Goal: Navigation & Orientation: Find specific page/section

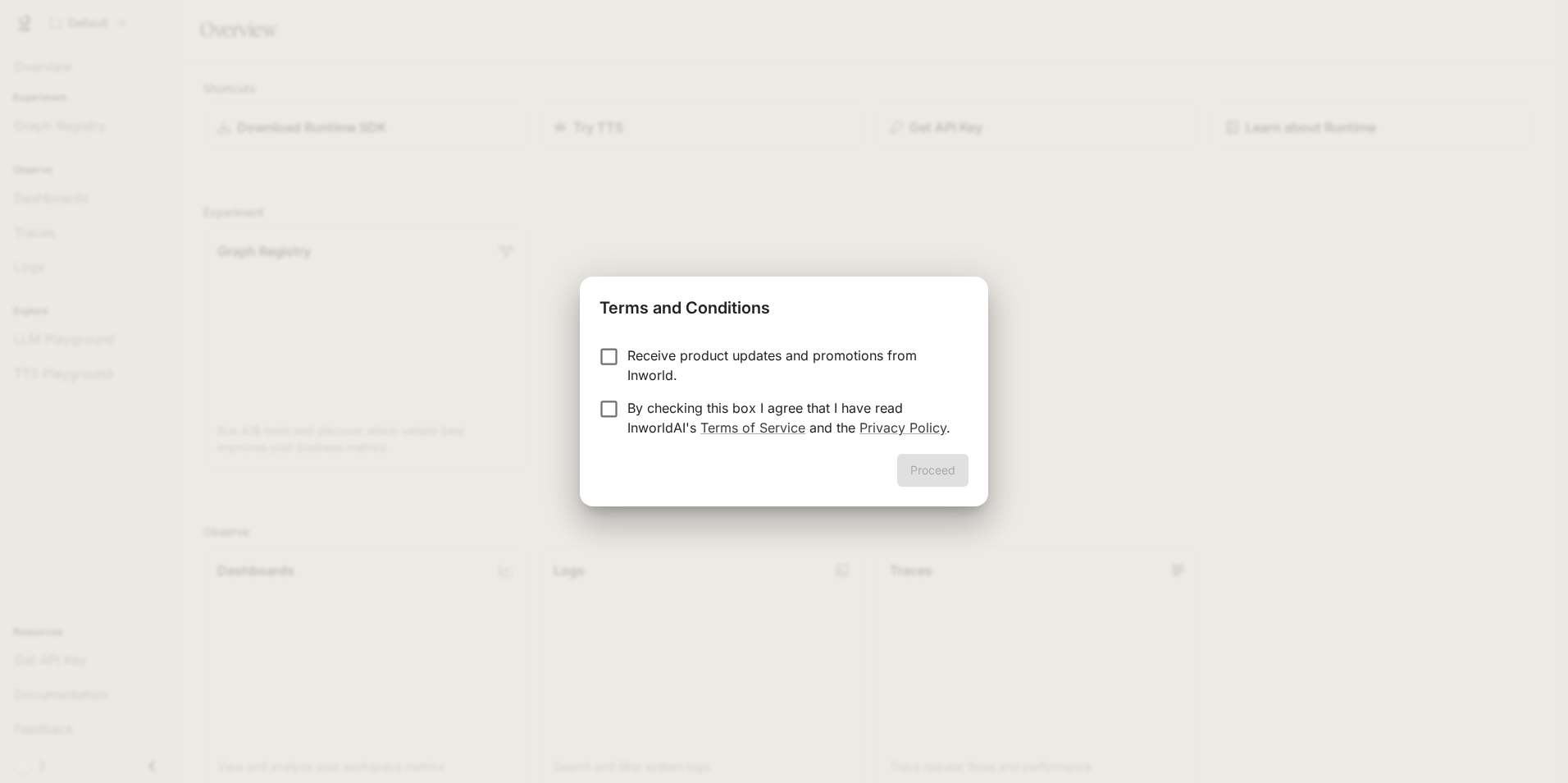
click at [627, 356] on p "Receive product updates and promotions from Inworld." at bounding box center [791, 365] width 328 height 40
click at [926, 457] on button "Proceed" at bounding box center [933, 470] width 71 height 33
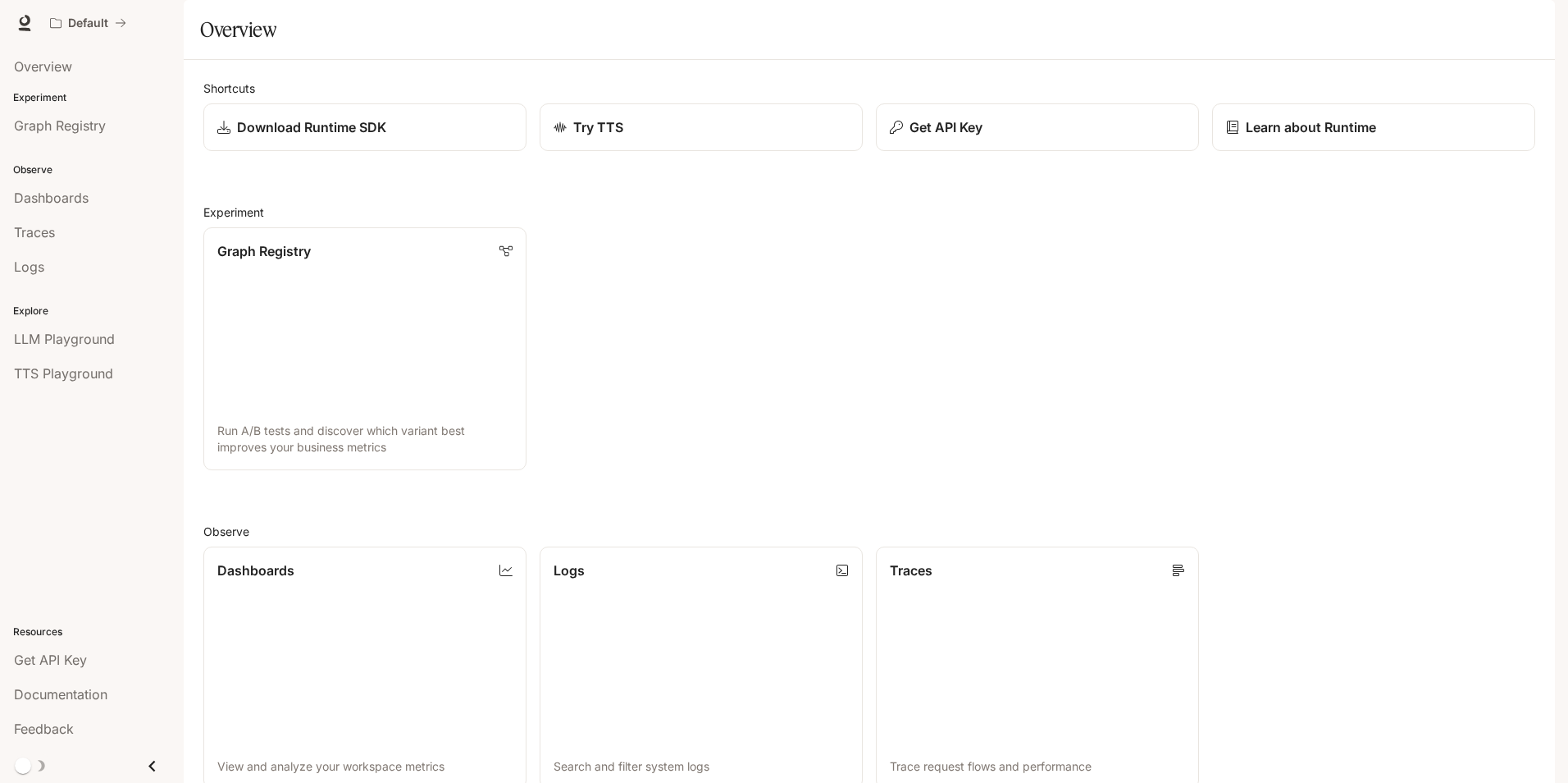
scroll to position [398, 0]
click at [62, 343] on span "LLM Playground" at bounding box center [63, 338] width 101 height 19
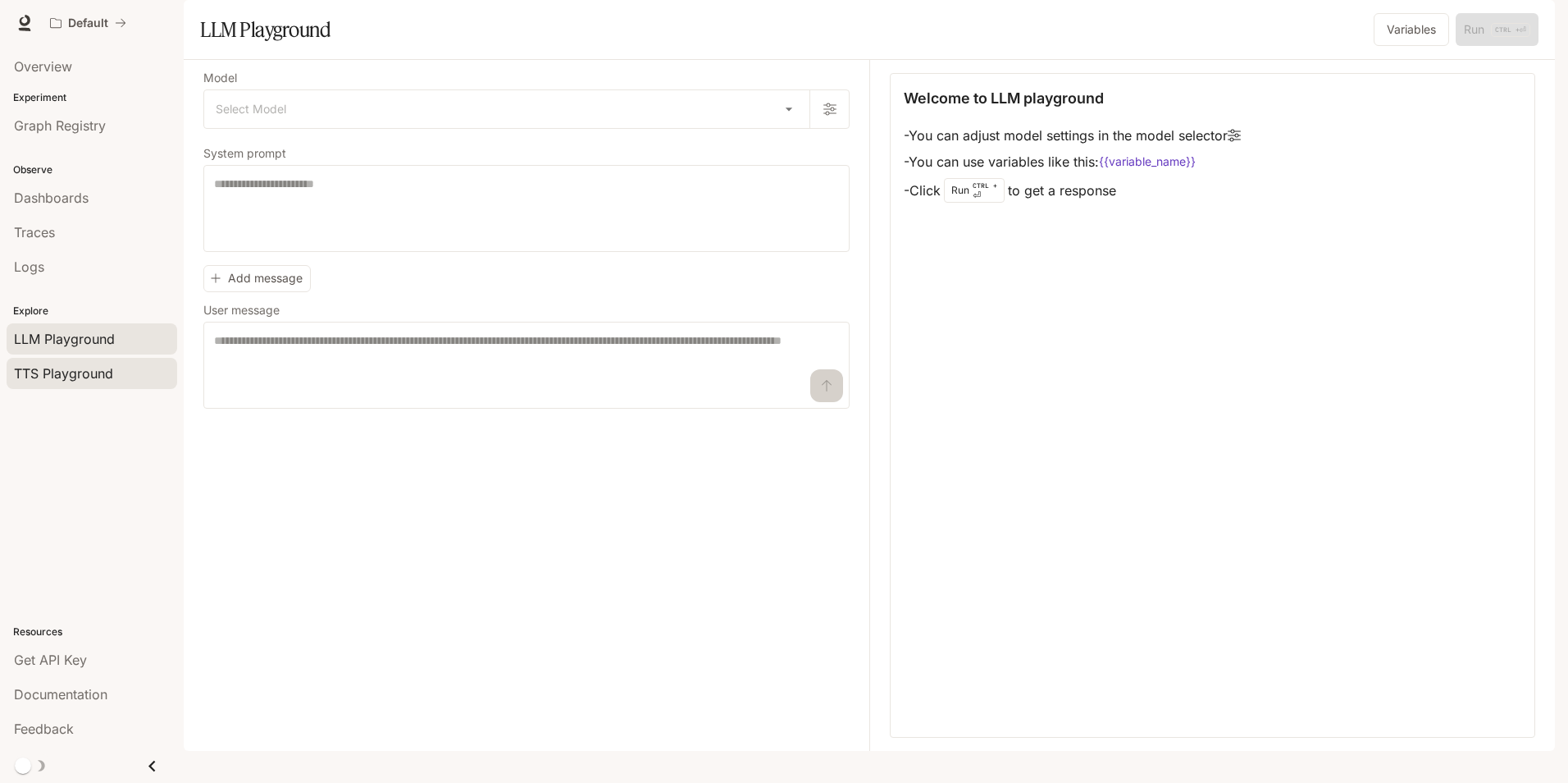
click at [92, 378] on span "TTS Playground" at bounding box center [63, 373] width 99 height 19
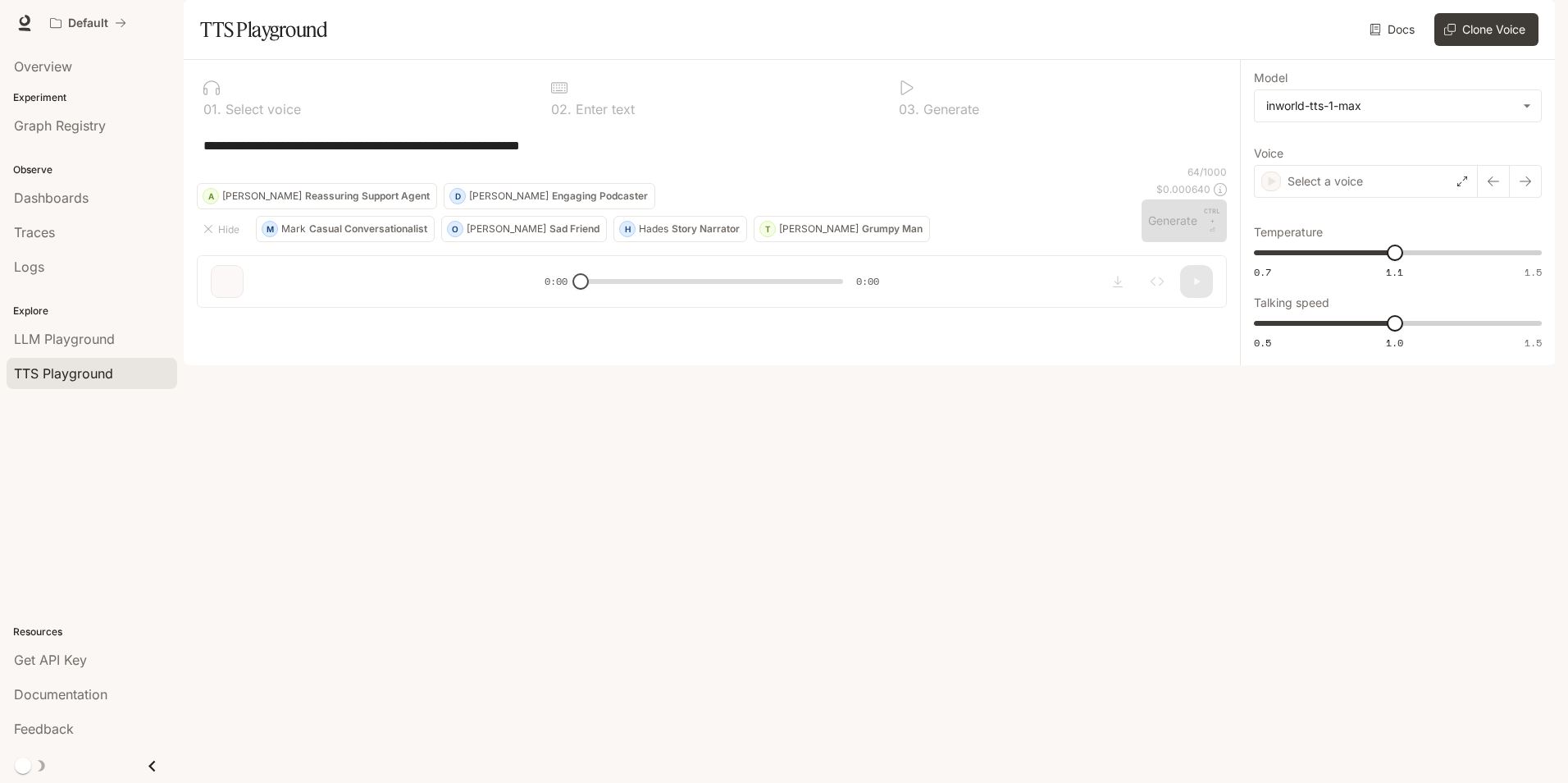
click at [87, 83] on li "Overview" at bounding box center [91, 66] width 183 height 35
click at [85, 72] on div "Overview" at bounding box center [91, 66] width 156 height 19
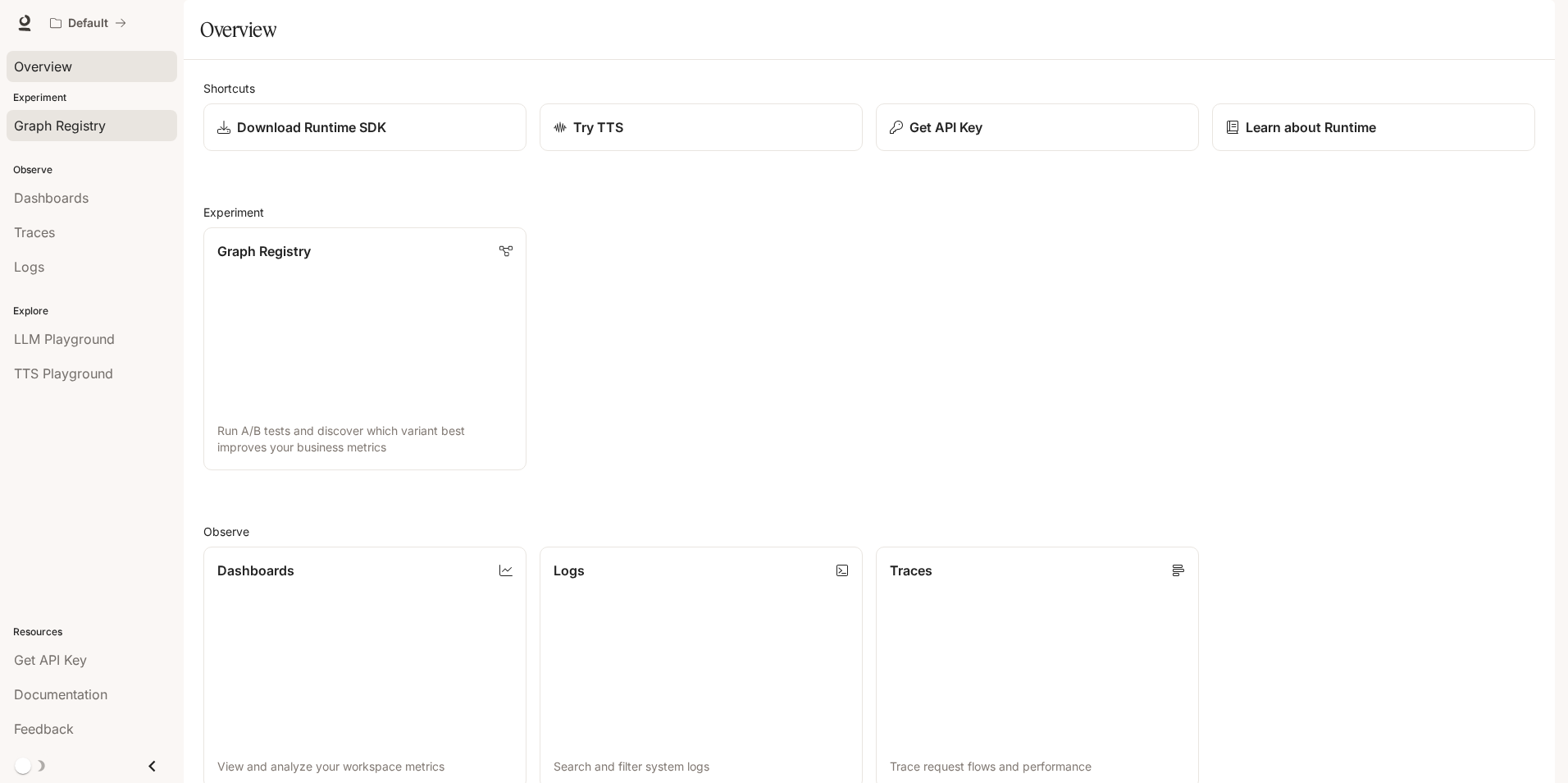
click at [123, 123] on div "Graph Registry" at bounding box center [91, 125] width 156 height 19
